Goal: Task Accomplishment & Management: Use online tool/utility

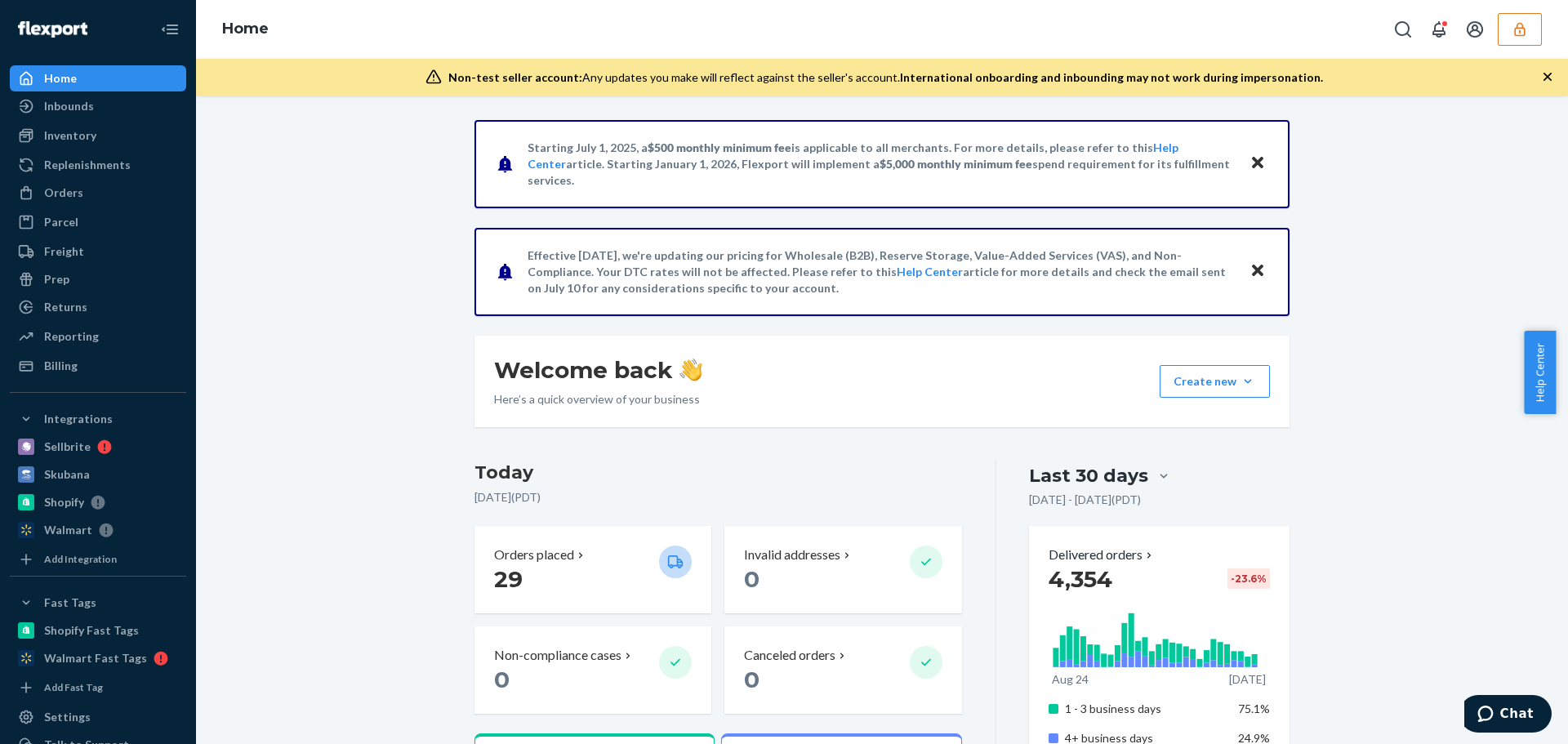
scroll to position [245, 0]
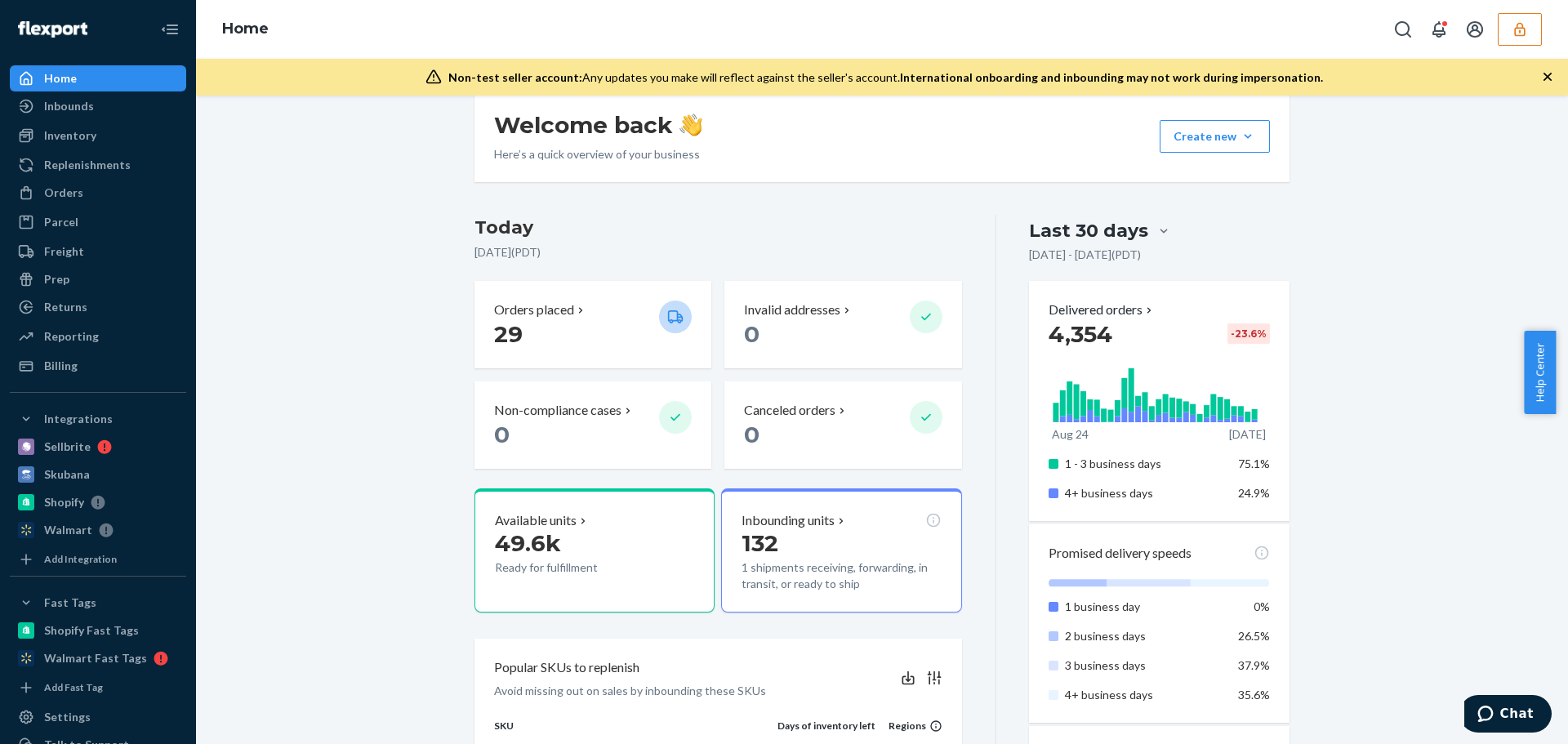
click at [1522, 16] on button "button" at bounding box center [1519, 29] width 44 height 33
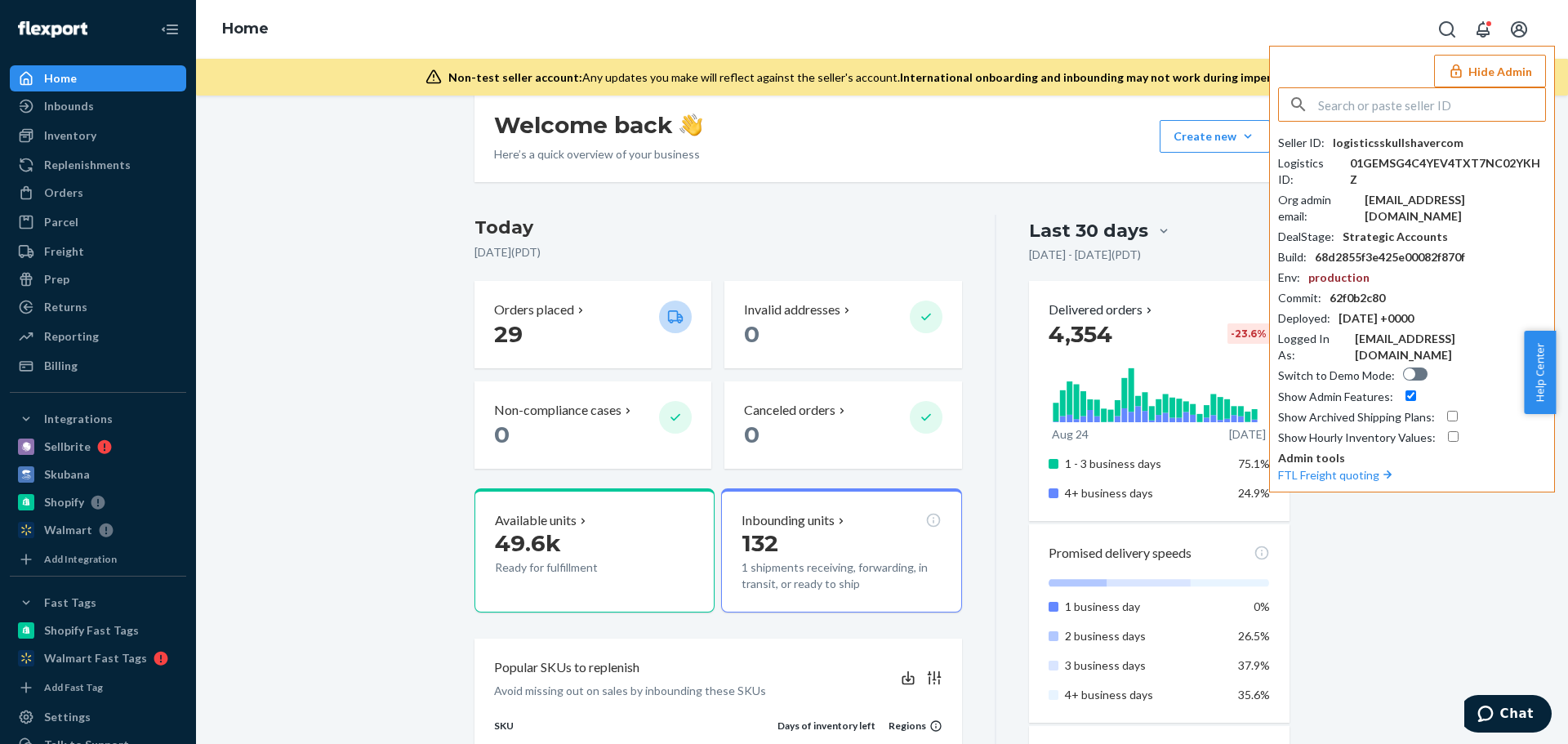
paste input "paulouisico"
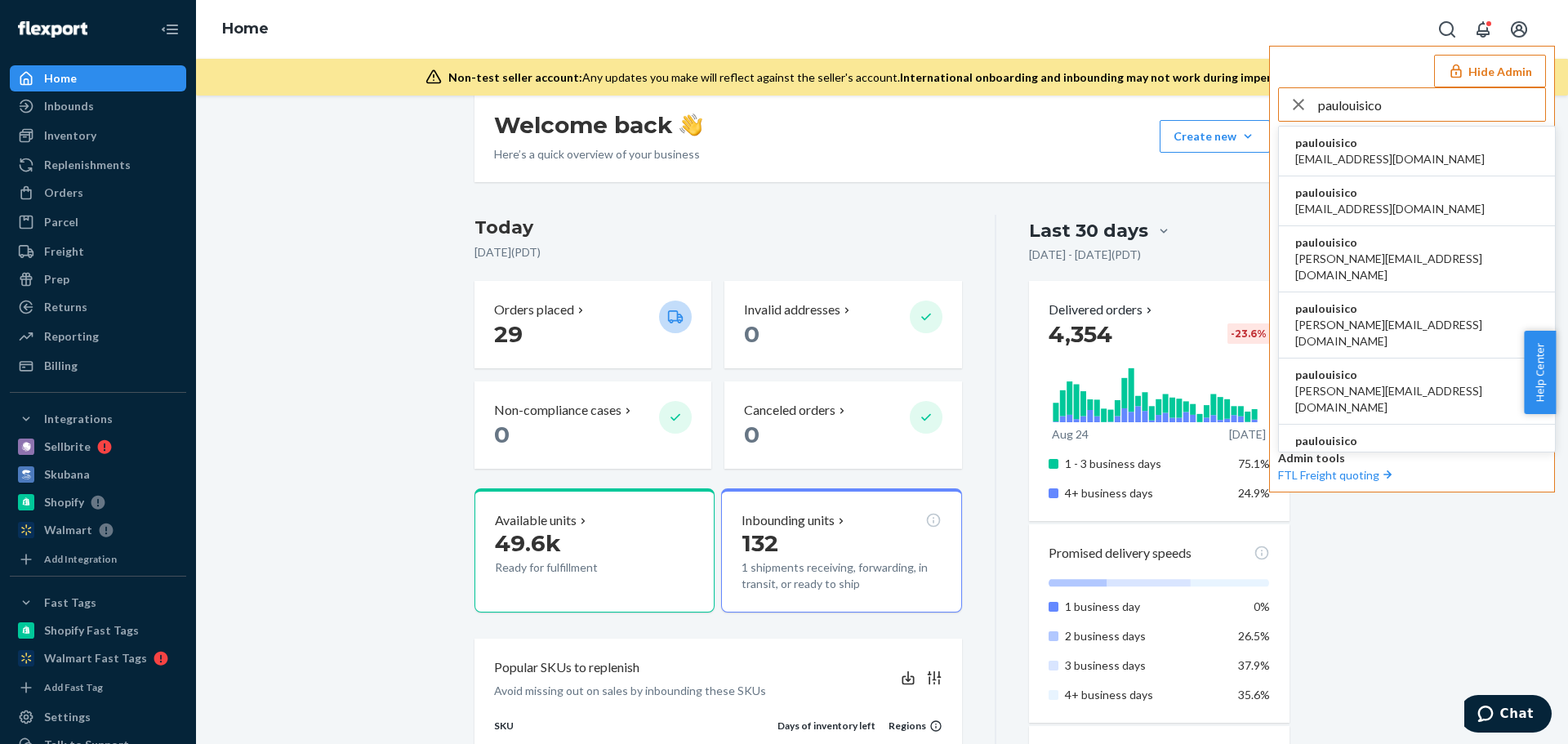
type input "paulouisico"
click at [1338, 148] on span "paulouisico" at bounding box center [1390, 142] width 190 height 16
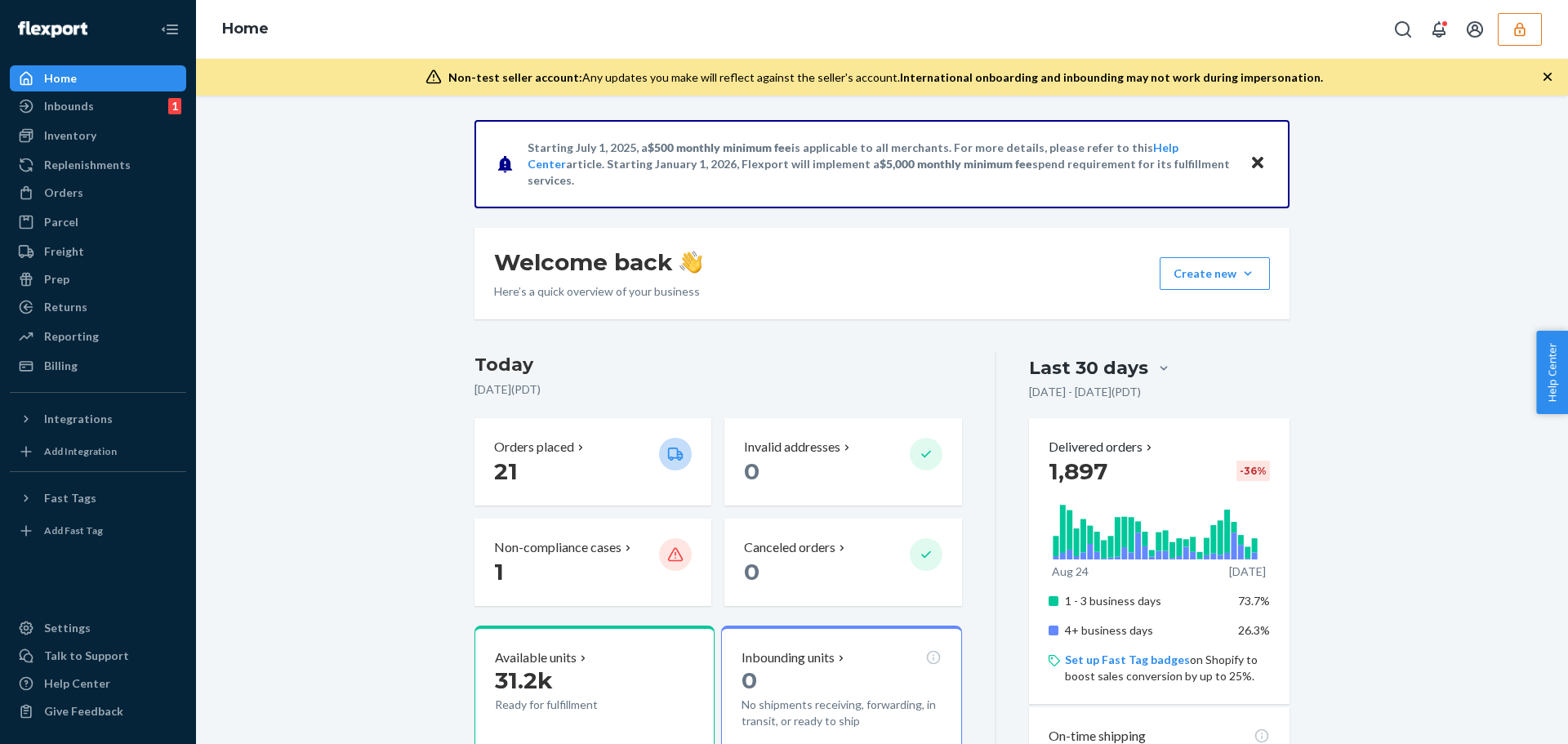
scroll to position [164, 0]
